Goal: Find specific page/section: Find specific page/section

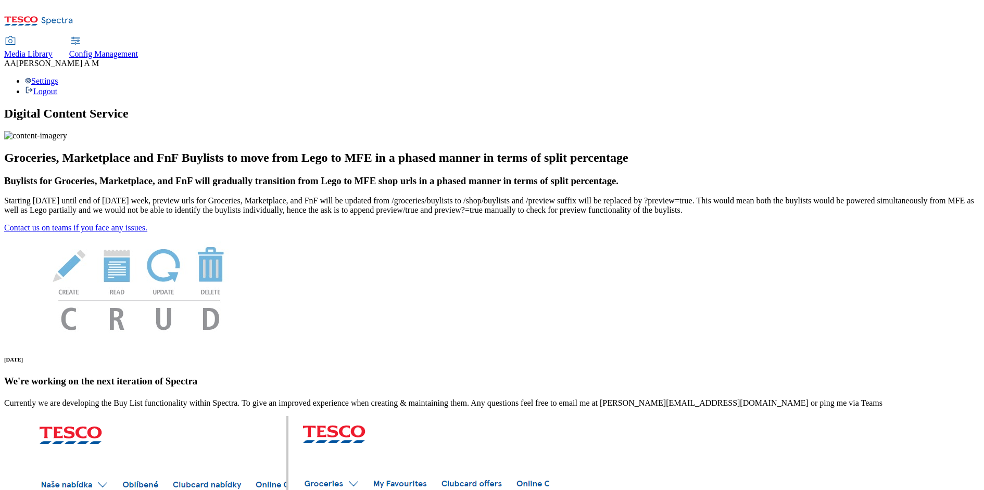
click at [53, 49] on span "Media Library" at bounding box center [28, 53] width 48 height 9
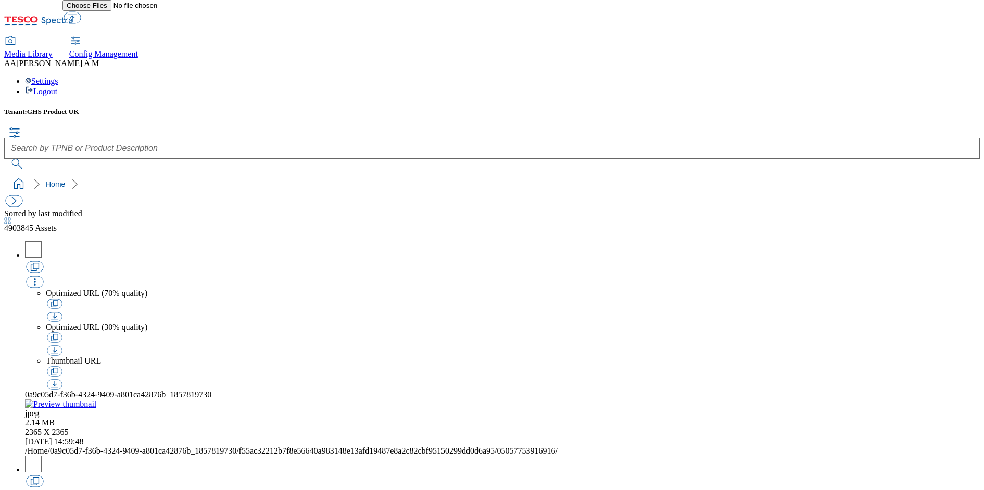
click at [71, 179] on icon "breadcrumb" at bounding box center [74, 184] width 6 height 10
click at [18, 195] on button "button" at bounding box center [13, 201] width 17 height 12
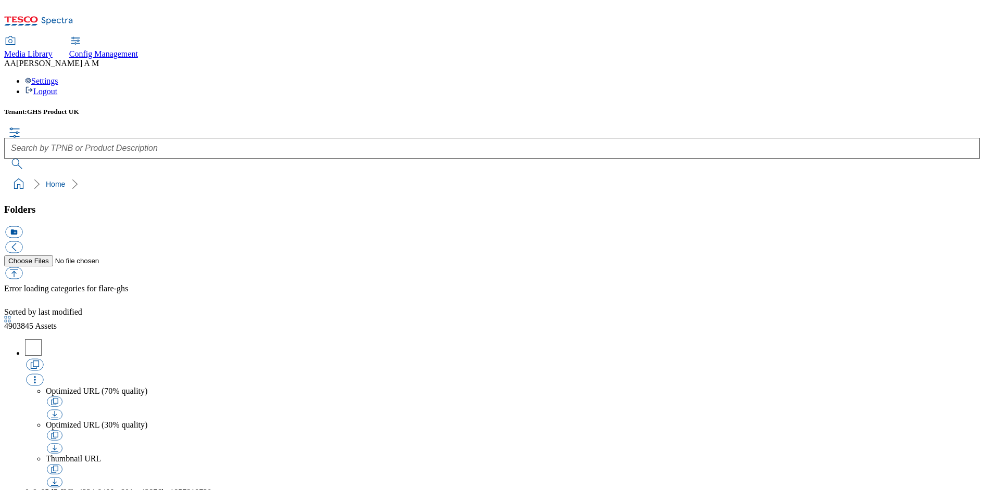
click at [71, 179] on icon "breadcrumb" at bounding box center [74, 184] width 6 height 10
click at [46, 180] on link "Home" at bounding box center [55, 184] width 19 height 8
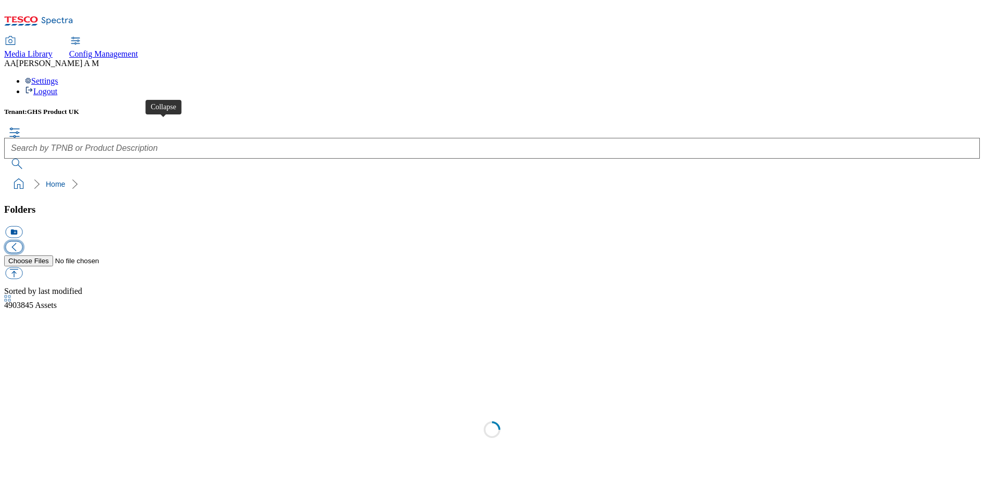
click at [22, 241] on button "button" at bounding box center [13, 247] width 17 height 12
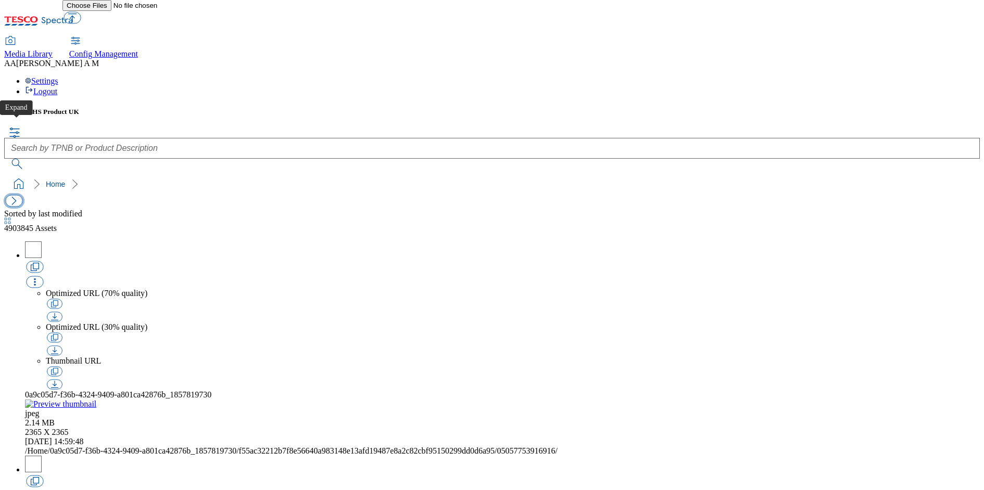
click at [14, 195] on button "button" at bounding box center [13, 201] width 17 height 12
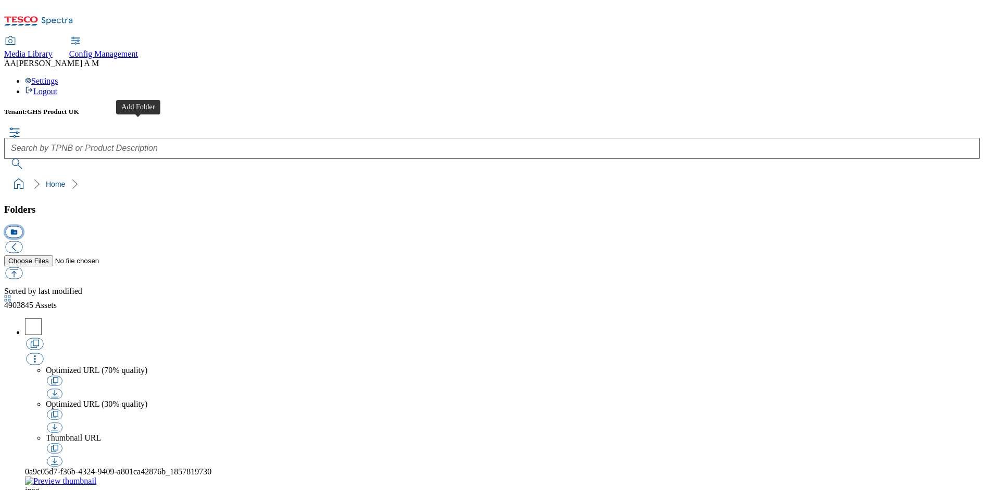
click at [22, 226] on button "icon_new_folder" at bounding box center [13, 232] width 17 height 12
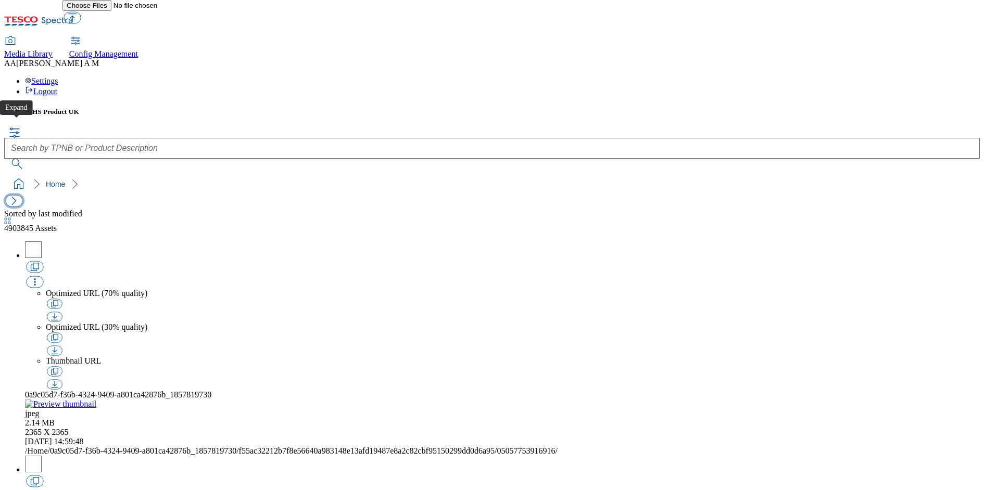
click at [14, 195] on button "button" at bounding box center [13, 201] width 17 height 12
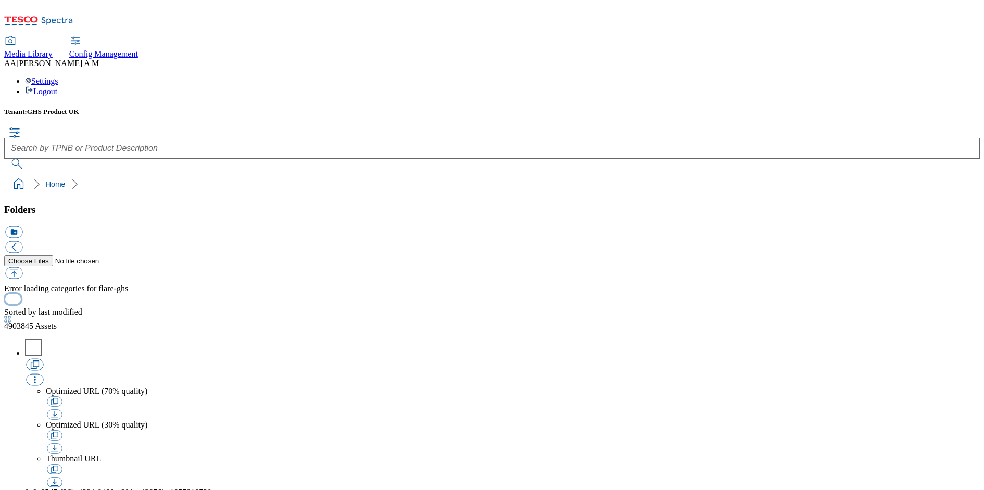
click at [21, 304] on button "button" at bounding box center [13, 299] width 16 height 10
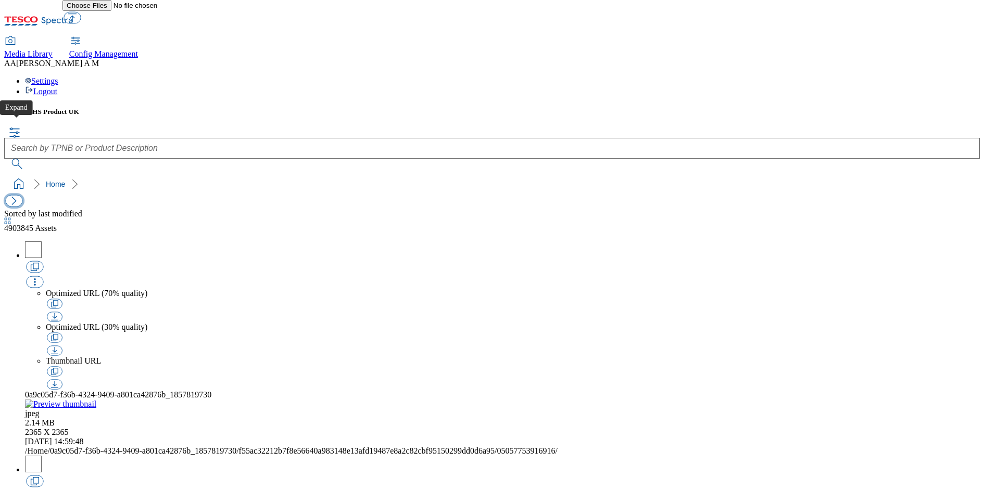
click at [21, 195] on button "button" at bounding box center [13, 201] width 17 height 12
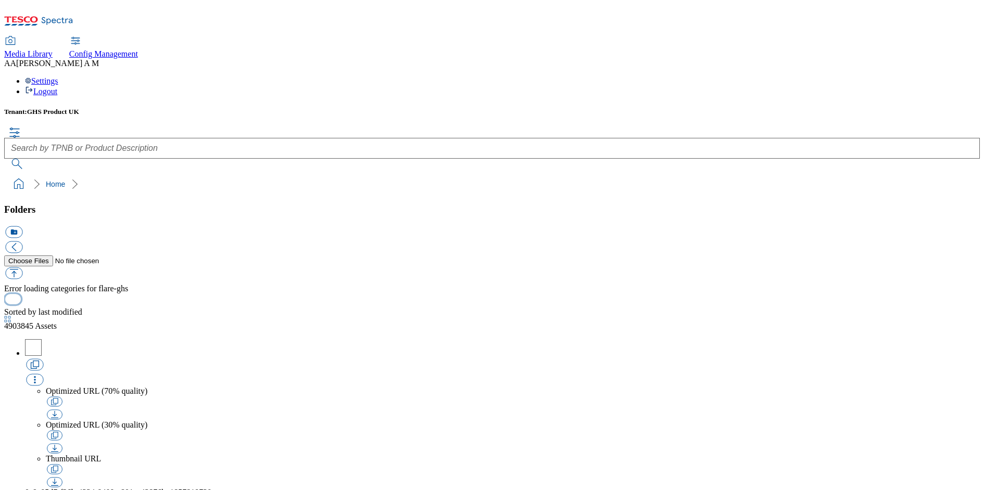
click at [21, 304] on button "button" at bounding box center [13, 299] width 16 height 10
click at [952, 77] on div "Settings Logout" at bounding box center [491, 87] width 975 height 20
click at [138, 49] on span "Config Management" at bounding box center [103, 53] width 69 height 9
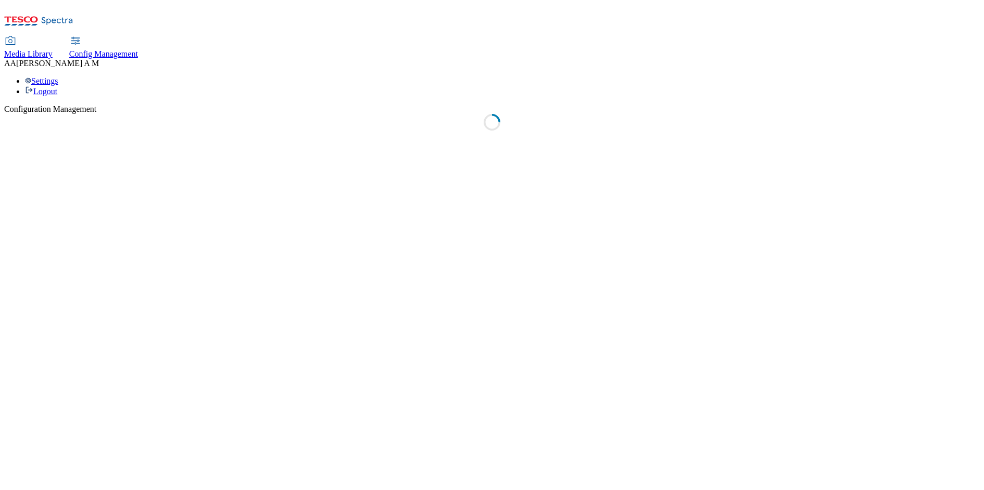
select select "uk"
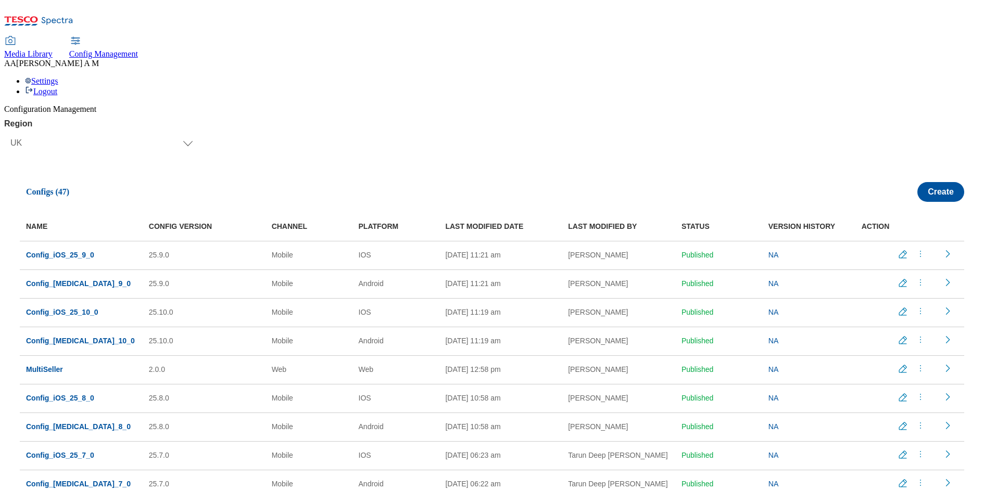
click at [53, 49] on span "Media Library" at bounding box center [28, 53] width 48 height 9
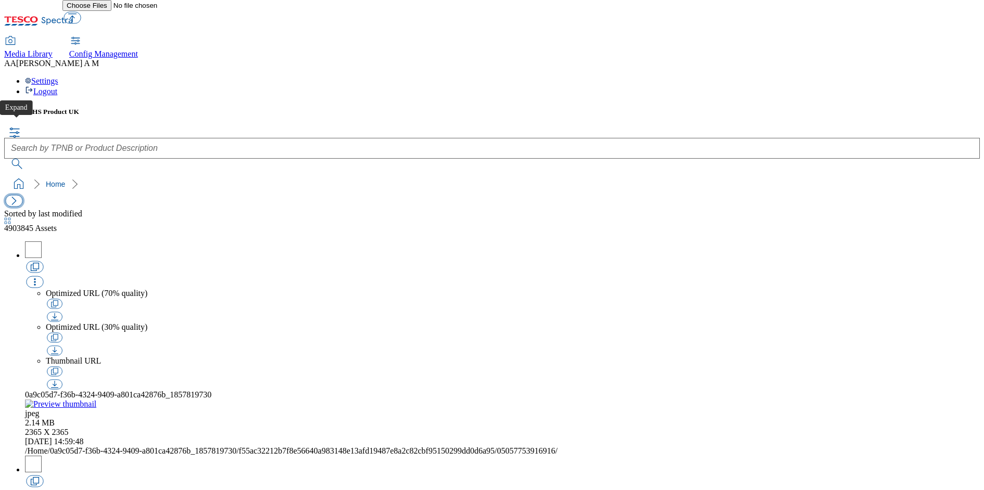
click at [15, 195] on button "button" at bounding box center [13, 201] width 17 height 12
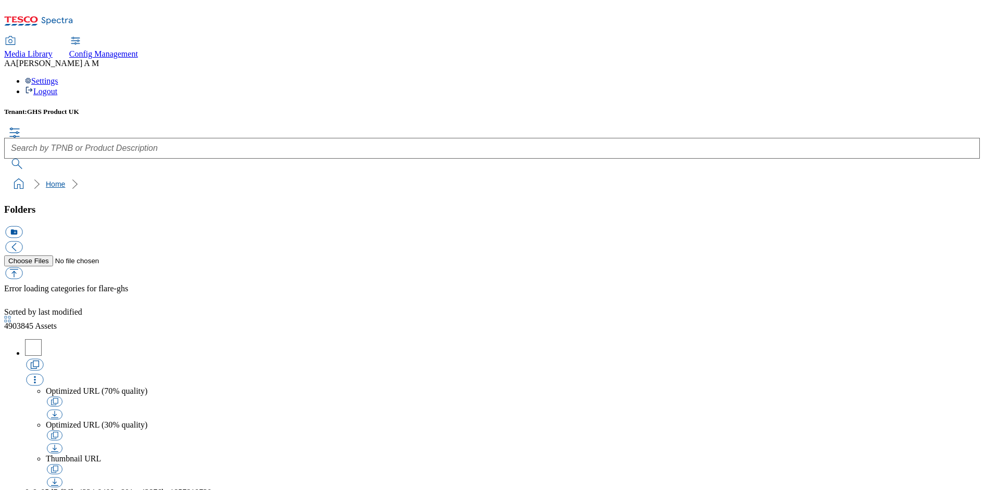
click at [46, 180] on link "Home" at bounding box center [55, 184] width 19 height 8
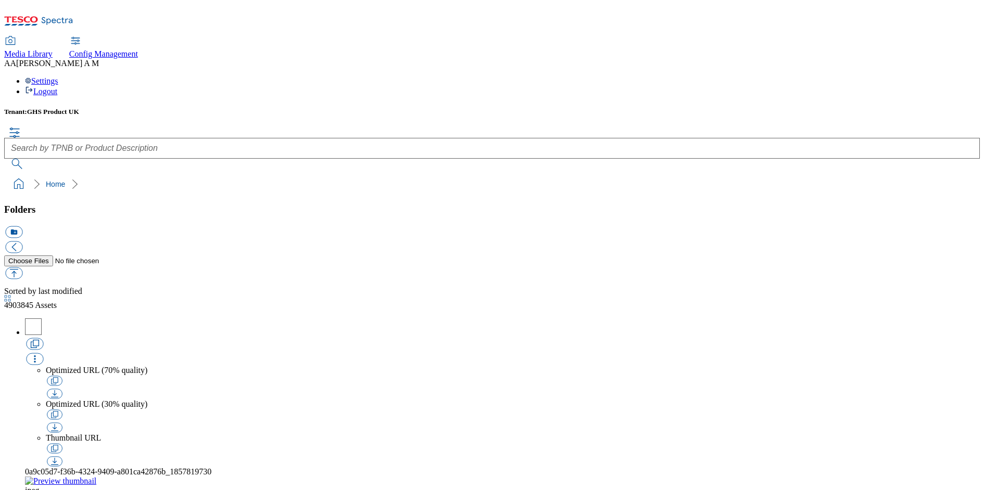
scroll to position [242, 0]
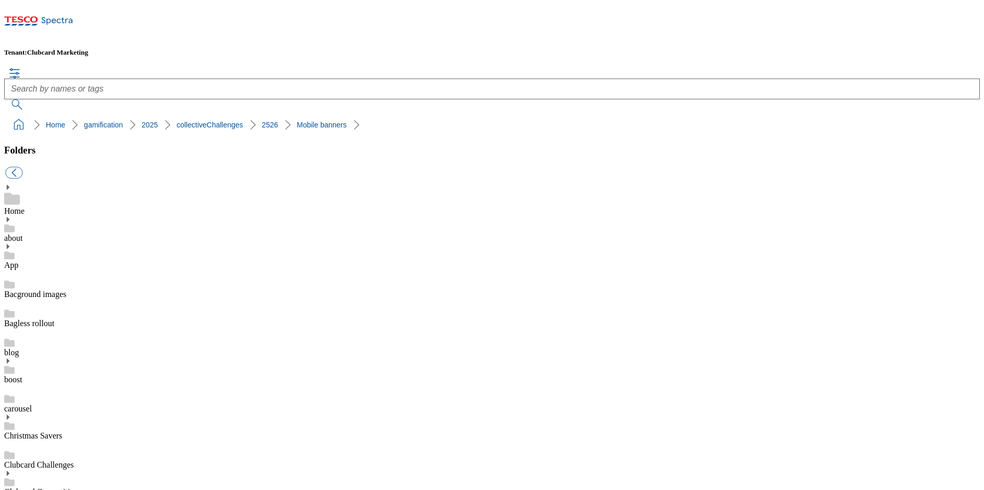
scroll to position [436, 0]
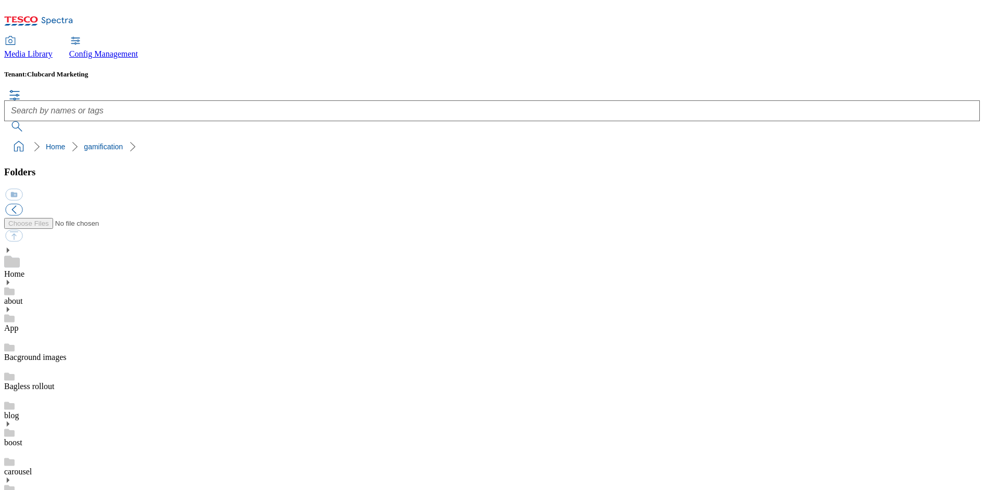
scroll to position [305, 0]
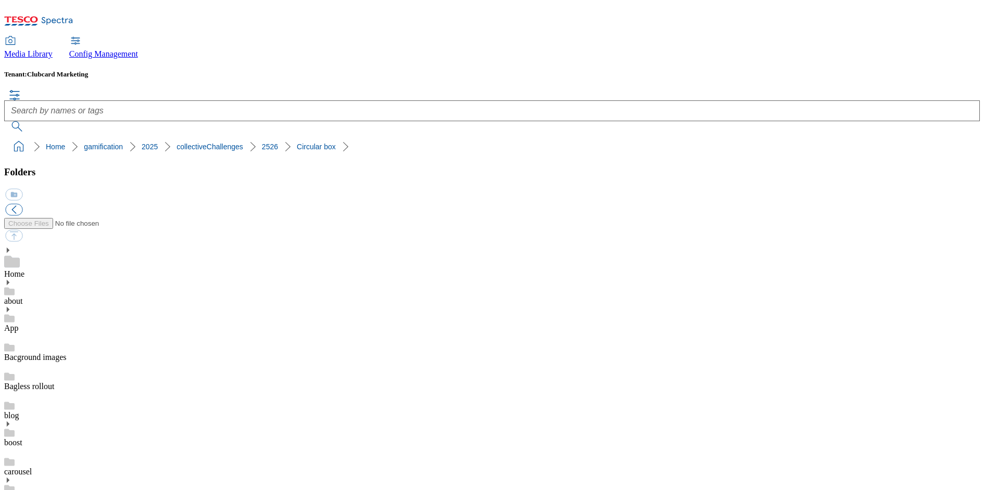
scroll to position [363, 0]
